Goal: Check status: Check status

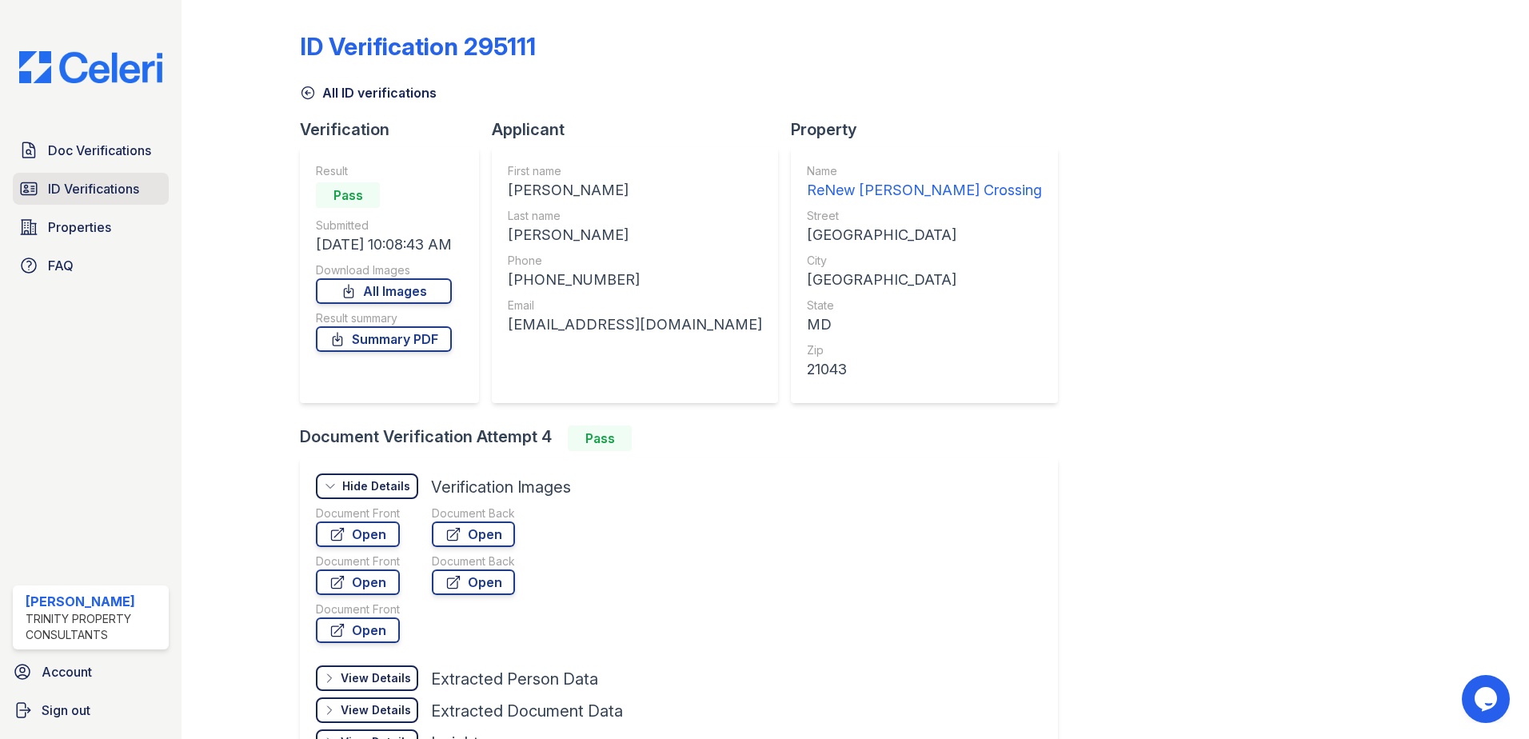
click at [110, 192] on span "ID Verifications" at bounding box center [93, 188] width 91 height 19
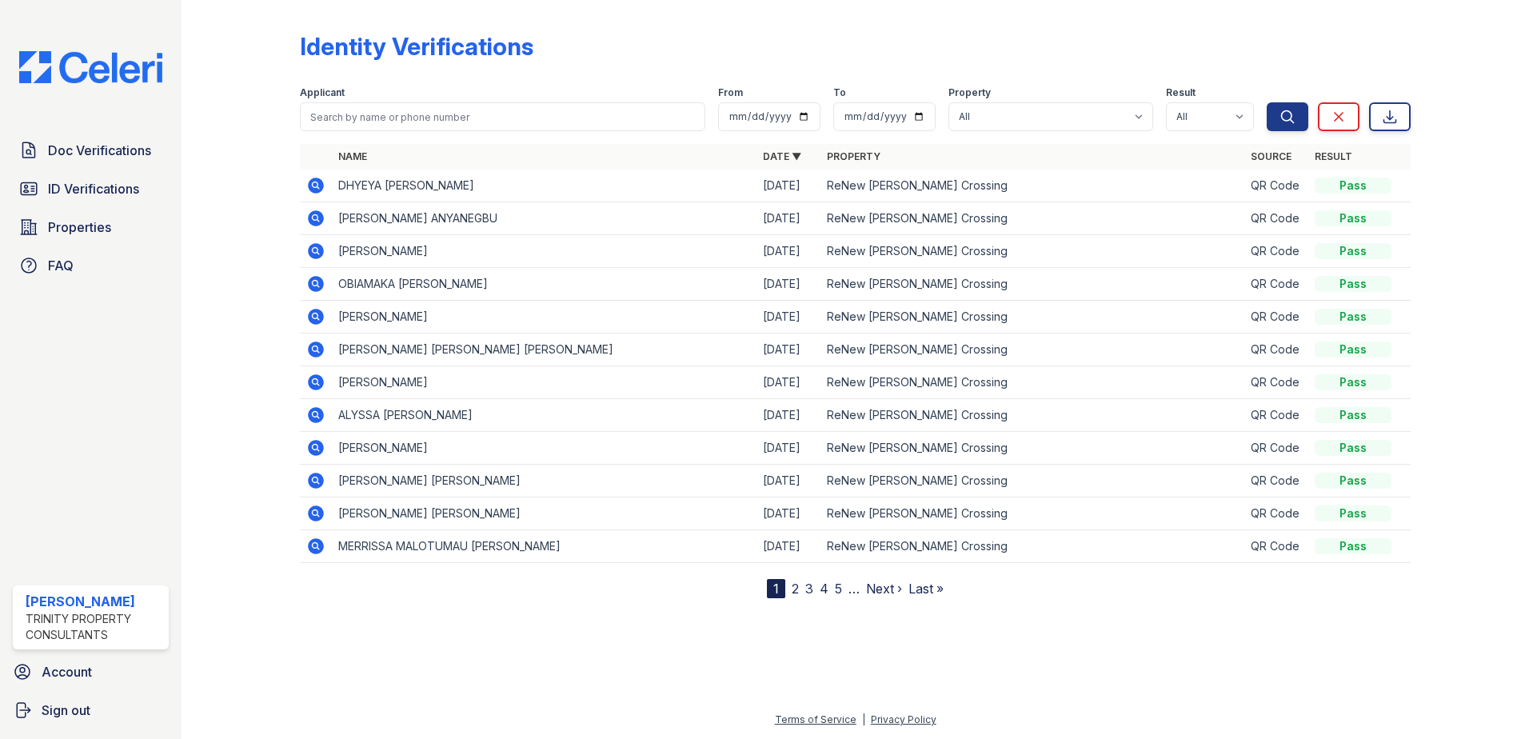
click at [315, 179] on icon at bounding box center [316, 186] width 16 height 16
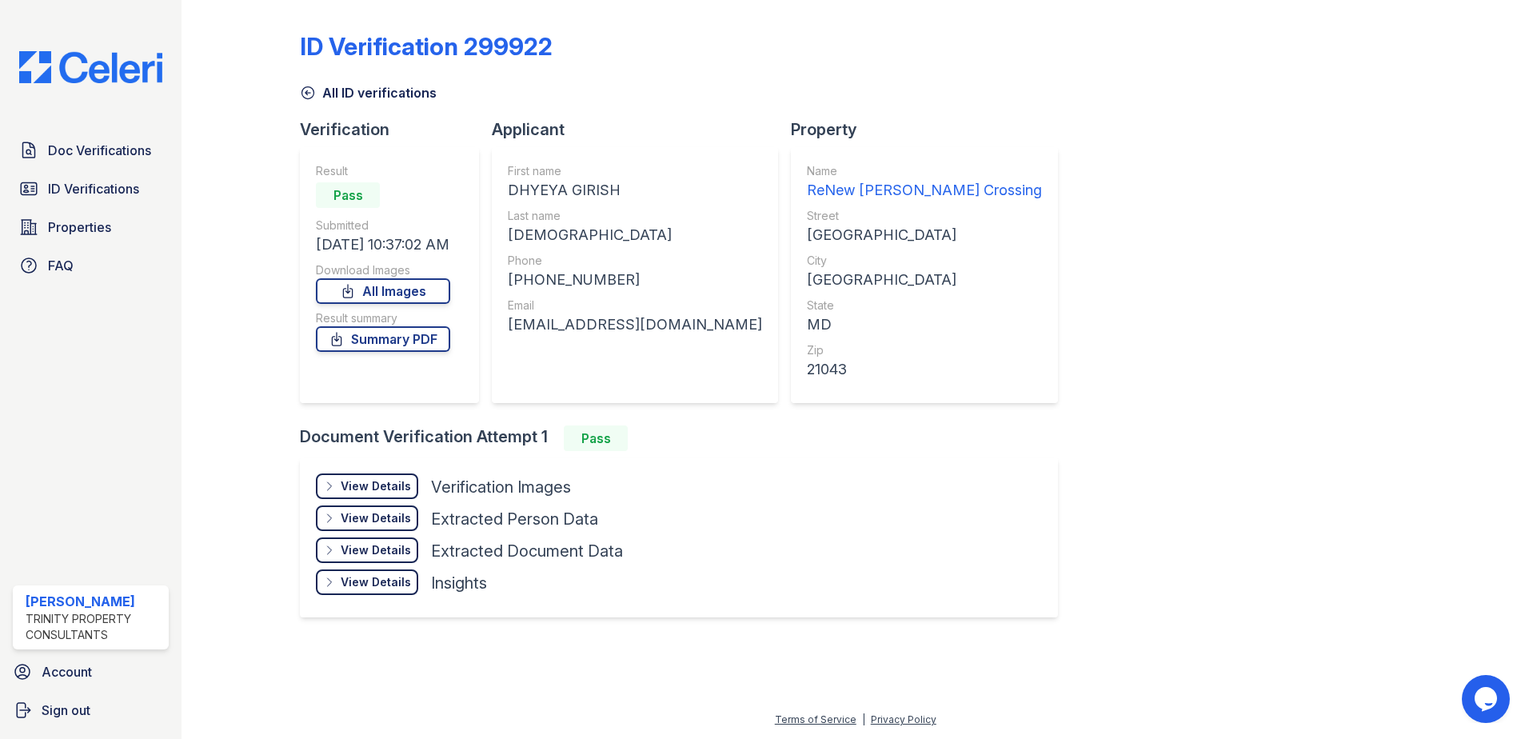
click at [368, 475] on div "View Details Details" at bounding box center [367, 487] width 102 height 26
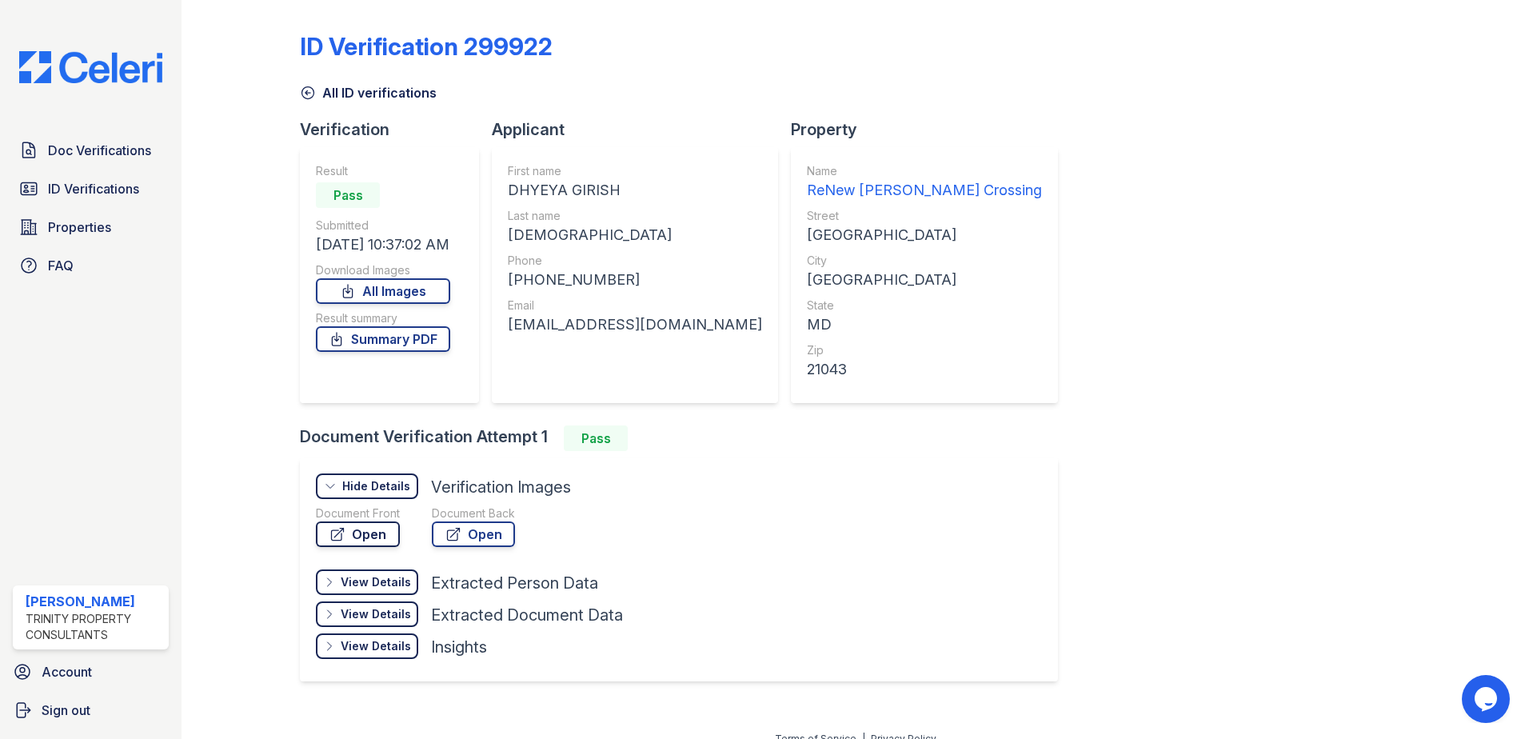
click at [390, 536] on link "Open" at bounding box center [358, 535] width 84 height 26
